Goal: Task Accomplishment & Management: Manage account settings

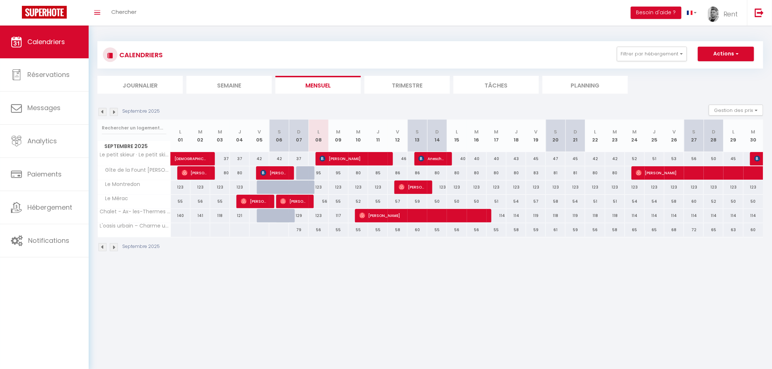
click at [648, 46] on div "CALENDRIERS Filtrer par hébergement Tous La Terrasse du Fourcat Le petit skieur…" at bounding box center [430, 54] width 666 height 27
click at [646, 49] on button "Filtrer par hébergement" at bounding box center [652, 54] width 70 height 15
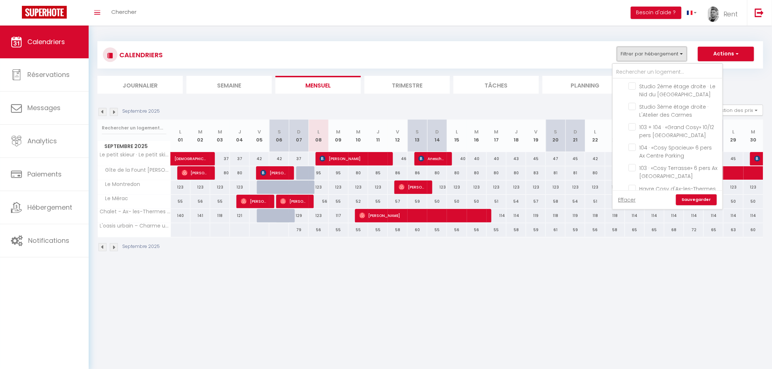
scroll to position [162, 0]
click at [632, 111] on input "103 + 104 · «Grand Cosy» 10/12 pers [GEOGRAPHIC_DATA]" at bounding box center [673, 113] width 91 height 7
checkbox input "true"
checkbox input "false"
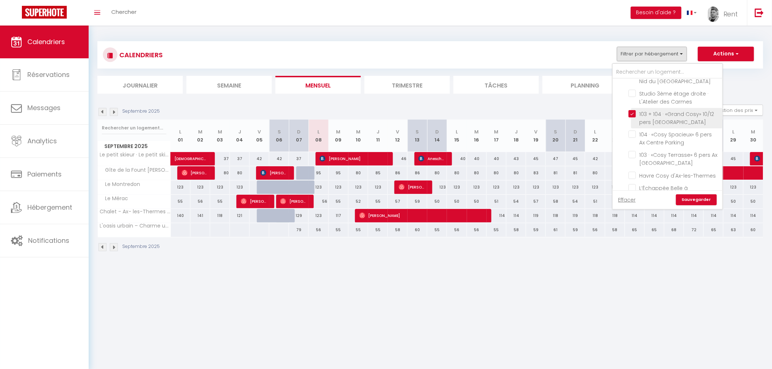
checkbox input "false"
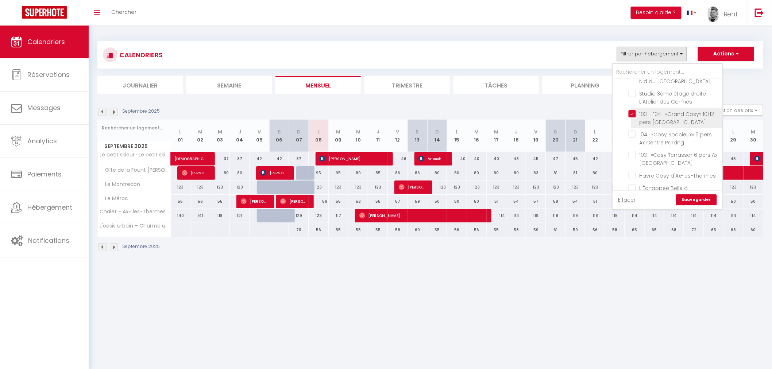
checkbox input "false"
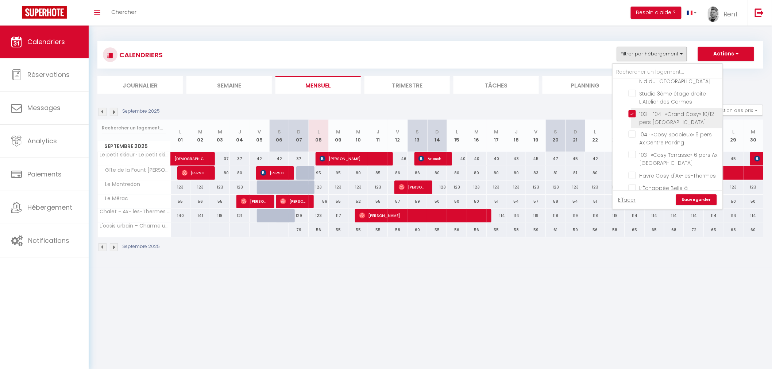
checkbox input "false"
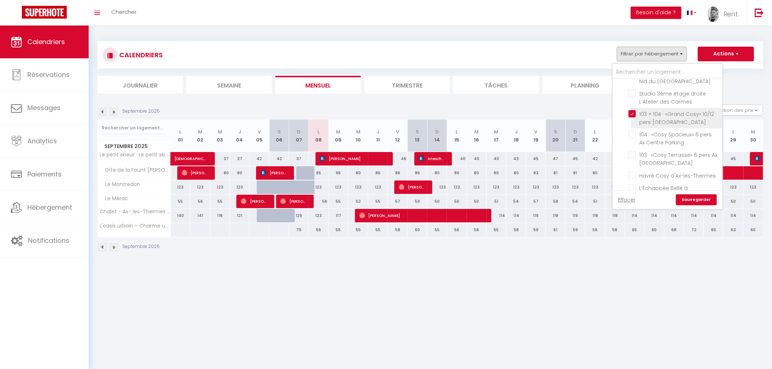
checkbox input "false"
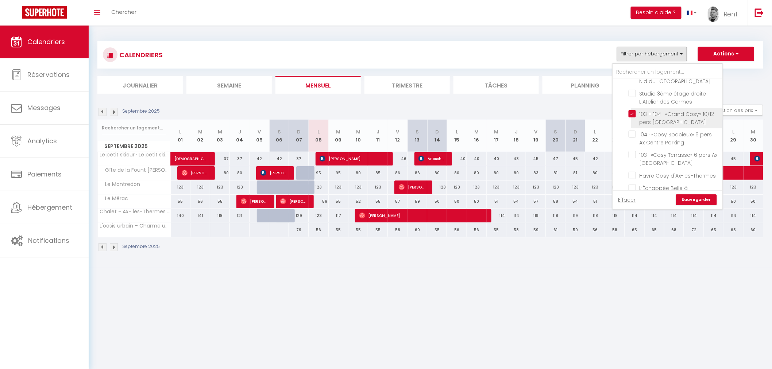
checkbox input "false"
click at [696, 199] on link "Sauvegarder" at bounding box center [696, 199] width 41 height 11
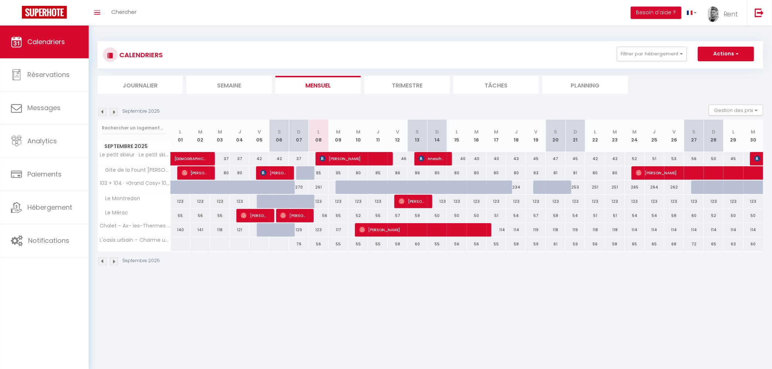
click at [111, 112] on img at bounding box center [114, 112] width 8 height 8
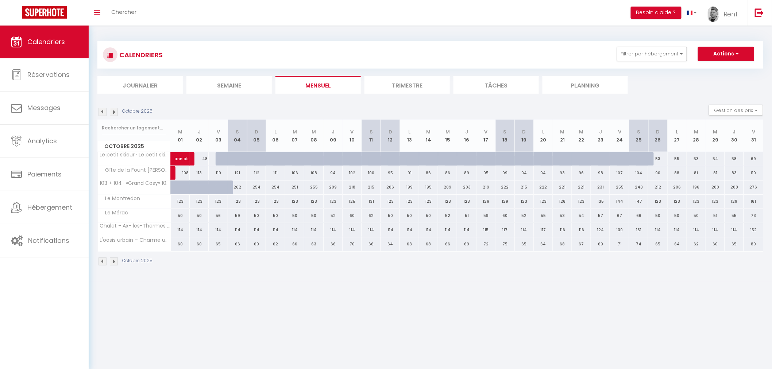
click at [113, 109] on img at bounding box center [114, 112] width 8 height 8
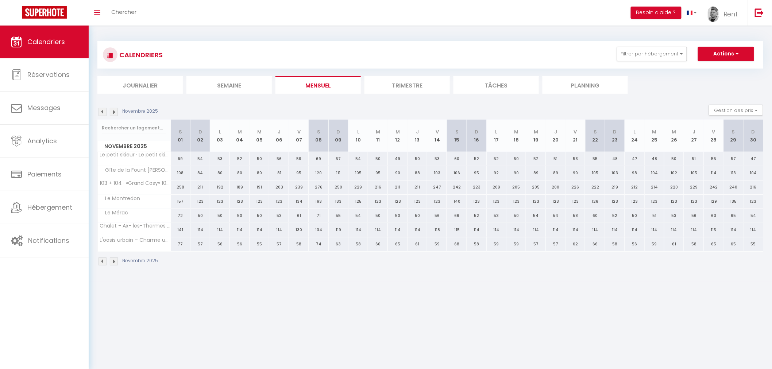
click at [113, 109] on img at bounding box center [114, 112] width 8 height 8
